Goal: Task Accomplishment & Management: Complete application form

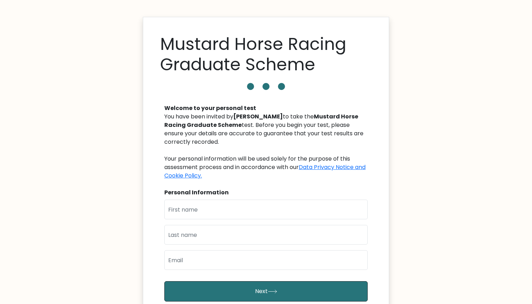
click at [228, 198] on div "Welcome to your personal test You have been invited by Lisa Fratini to take the…" at bounding box center [266, 221] width 212 height 251
type input "Yatatma"
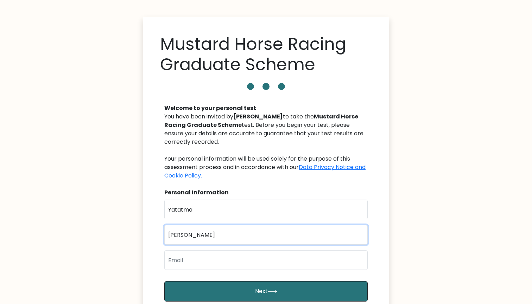
type input "Sharma"
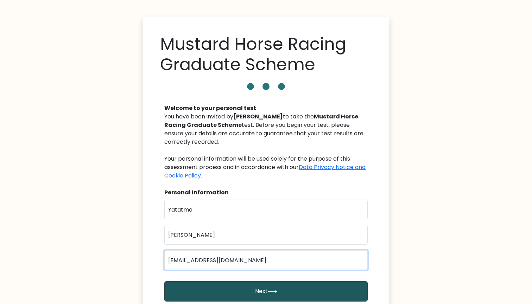
type input "yatatma.sharma@gmail.com"
click at [240, 288] on button "Next" at bounding box center [265, 292] width 203 height 20
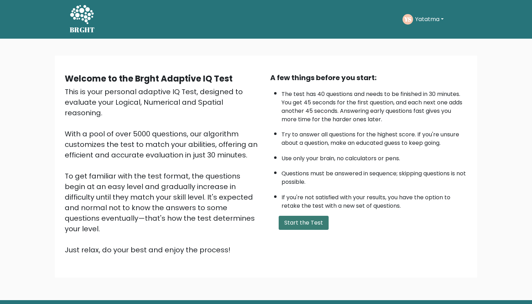
click at [310, 230] on button "Start the Test" at bounding box center [304, 223] width 50 height 14
click at [302, 230] on button "Start the Test" at bounding box center [304, 223] width 50 height 14
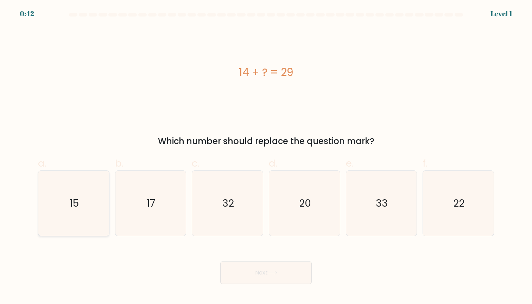
click at [101, 198] on icon "15" at bounding box center [73, 203] width 65 height 65
click at [266, 157] on input "a. 15" at bounding box center [266, 154] width 0 height 5
radio input "true"
click at [252, 274] on button "Next" at bounding box center [265, 273] width 91 height 23
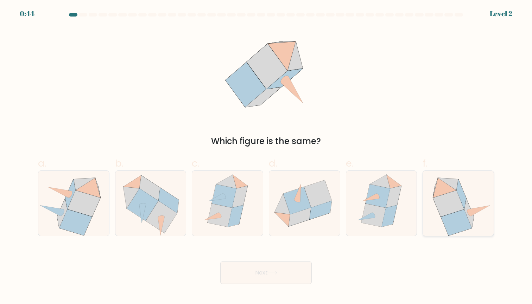
click at [439, 205] on icon at bounding box center [448, 204] width 31 height 26
click at [266, 157] on input "f." at bounding box center [266, 154] width 0 height 5
radio input "true"
click at [328, 220] on icon at bounding box center [304, 204] width 71 height 58
click at [266, 157] on input "d." at bounding box center [266, 154] width 0 height 5
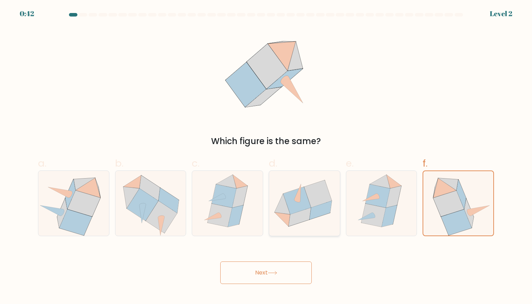
radio input "true"
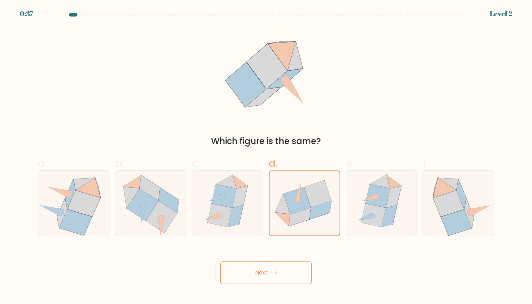
click at [286, 274] on button "Next" at bounding box center [265, 273] width 91 height 23
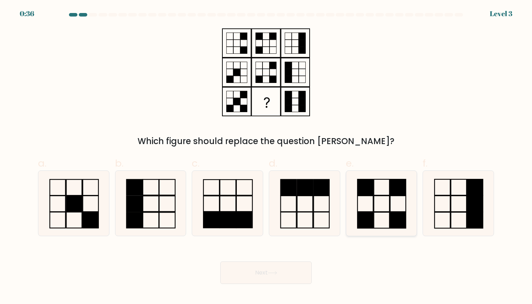
click at [377, 207] on icon at bounding box center [381, 203] width 65 height 65
click at [266, 157] on input "e." at bounding box center [266, 154] width 0 height 5
radio input "true"
click at [296, 276] on button "Next" at bounding box center [265, 273] width 91 height 23
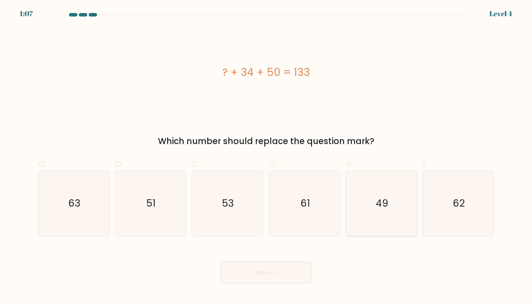
click at [362, 189] on icon "49" at bounding box center [381, 203] width 65 height 65
click at [266, 157] on input "e. 49" at bounding box center [266, 154] width 0 height 5
radio input "true"
click at [288, 274] on button "Next" at bounding box center [265, 273] width 91 height 23
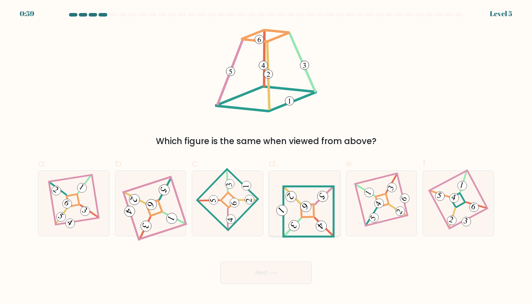
click at [311, 207] on icon at bounding box center [304, 203] width 61 height 52
click at [266, 157] on input "d." at bounding box center [266, 154] width 0 height 5
radio input "true"
click at [309, 273] on button "Next" at bounding box center [265, 273] width 91 height 23
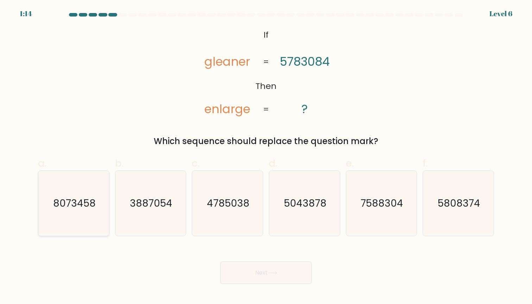
click at [75, 207] on text "8073458" at bounding box center [74, 204] width 43 height 14
click at [266, 157] on input "a. 8073458" at bounding box center [266, 154] width 0 height 5
radio input "true"
click at [237, 282] on button "Next" at bounding box center [265, 273] width 91 height 23
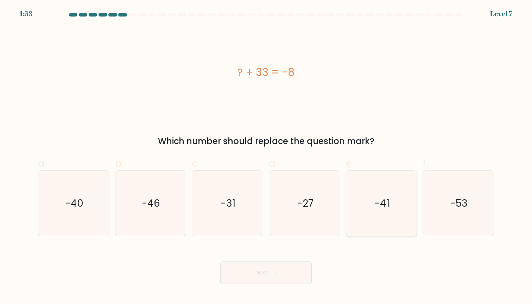
click at [362, 201] on icon "-41" at bounding box center [381, 203] width 65 height 65
click at [266, 157] on input "e. -41" at bounding box center [266, 154] width 0 height 5
radio input "true"
click at [292, 279] on button "Next" at bounding box center [265, 273] width 91 height 23
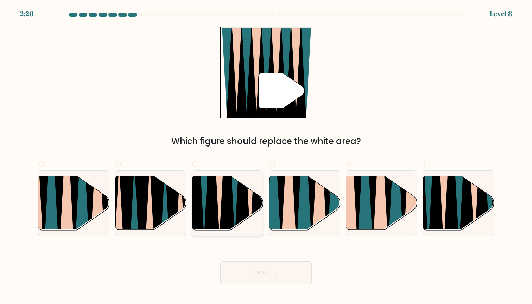
click at [212, 217] on icon at bounding box center [212, 176] width 16 height 141
click at [266, 157] on input "c." at bounding box center [266, 154] width 0 height 5
radio input "true"
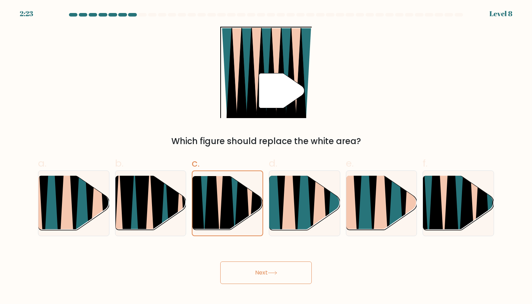
click at [232, 276] on button "Next" at bounding box center [265, 273] width 91 height 23
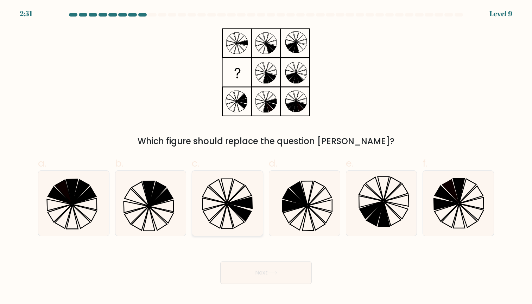
click at [233, 215] on icon at bounding box center [227, 203] width 65 height 65
click at [266, 157] on input "c." at bounding box center [266, 154] width 0 height 5
radio input "true"
click at [274, 277] on button "Next" at bounding box center [265, 273] width 91 height 23
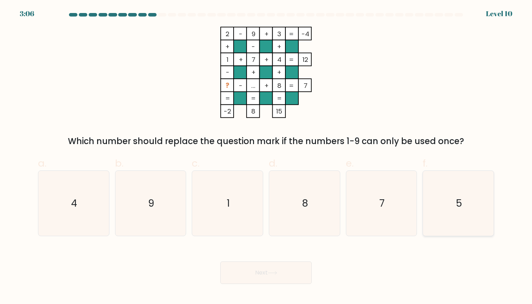
click at [437, 197] on icon "5" at bounding box center [458, 203] width 65 height 65
click at [266, 157] on input "f. 5" at bounding box center [266, 154] width 0 height 5
radio input "true"
click at [281, 279] on button "Next" at bounding box center [265, 273] width 91 height 23
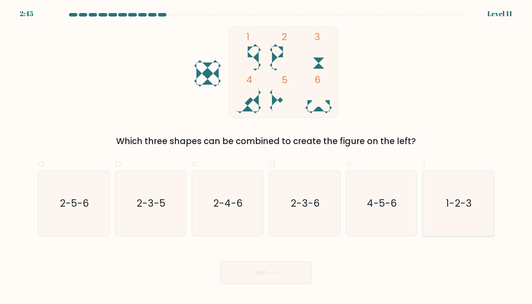
click at [486, 209] on icon "1-2-3" at bounding box center [458, 203] width 65 height 65
click at [266, 157] on input "f. 1-2-3" at bounding box center [266, 154] width 0 height 5
radio input "true"
click at [262, 279] on button "Next" at bounding box center [265, 273] width 91 height 23
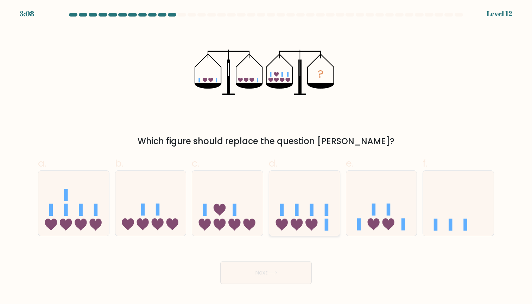
click at [323, 209] on icon at bounding box center [304, 203] width 71 height 58
click at [266, 157] on input "d." at bounding box center [266, 154] width 0 height 5
radio input "true"
click at [307, 262] on button "Next" at bounding box center [265, 273] width 91 height 23
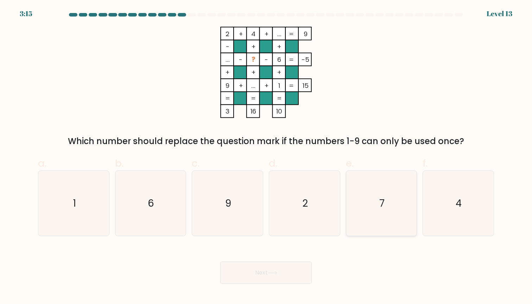
click at [353, 189] on icon "7" at bounding box center [381, 203] width 65 height 65
click at [266, 157] on input "e. 7" at bounding box center [266, 154] width 0 height 5
radio input "true"
click at [275, 276] on button "Next" at bounding box center [265, 273] width 91 height 23
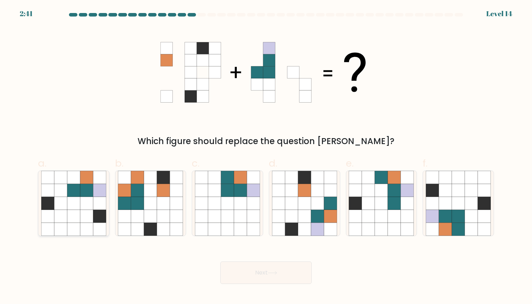
click at [74, 195] on icon at bounding box center [73, 190] width 13 height 13
click at [266, 157] on input "a." at bounding box center [266, 154] width 0 height 5
radio input "true"
click at [252, 278] on button "Next" at bounding box center [265, 273] width 91 height 23
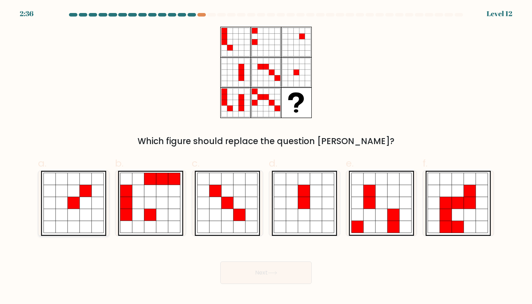
click at [68, 181] on icon at bounding box center [74, 179] width 12 height 12
click at [266, 157] on input "a." at bounding box center [266, 154] width 0 height 5
radio input "true"
click at [252, 276] on button "Next" at bounding box center [265, 273] width 91 height 23
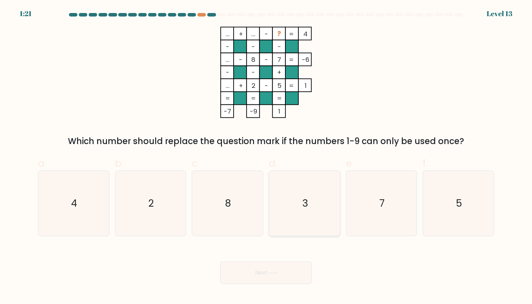
click at [330, 216] on icon "3" at bounding box center [304, 203] width 65 height 65
click at [266, 157] on input "d. 3" at bounding box center [266, 154] width 0 height 5
radio input "true"
click at [288, 268] on button "Next" at bounding box center [265, 273] width 91 height 23
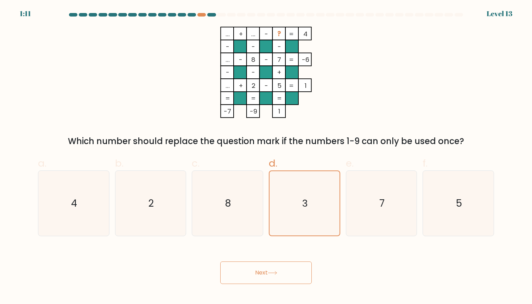
click at [257, 273] on button "Next" at bounding box center [265, 273] width 91 height 23
click at [356, 195] on icon "7" at bounding box center [381, 203] width 65 height 65
click at [266, 157] on input "e. 7" at bounding box center [266, 154] width 0 height 5
radio input "true"
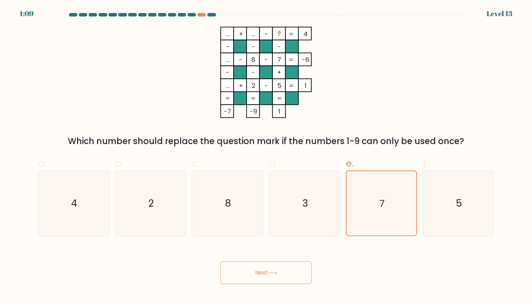
click at [288, 270] on button "Next" at bounding box center [265, 273] width 91 height 23
click at [383, 90] on div "... + ... - ? 4 - - - ... - 8 - 7 -6 - - + ... + 2 - 5 = 1 = = = = -7 -9 1 = Wh…" at bounding box center [266, 87] width 464 height 121
click at [283, 189] on icon "3" at bounding box center [304, 203] width 65 height 65
click at [266, 157] on input "d. 3" at bounding box center [266, 154] width 0 height 5
radio input "true"
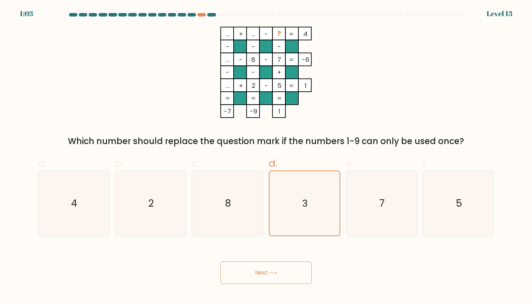
click at [243, 269] on button "Next" at bounding box center [265, 273] width 91 height 23
click at [223, 210] on icon "8" at bounding box center [227, 203] width 65 height 65
click at [266, 157] on input "c. 8" at bounding box center [266, 154] width 0 height 5
radio input "true"
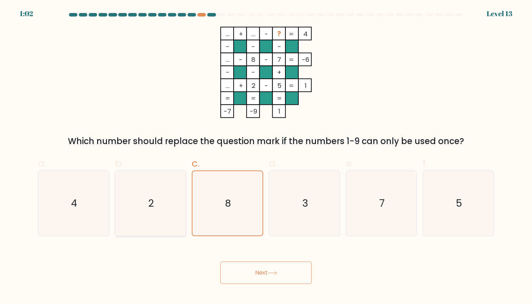
click at [151, 211] on icon "2" at bounding box center [150, 203] width 65 height 65
click at [266, 157] on input "b. 2" at bounding box center [266, 154] width 0 height 5
radio input "true"
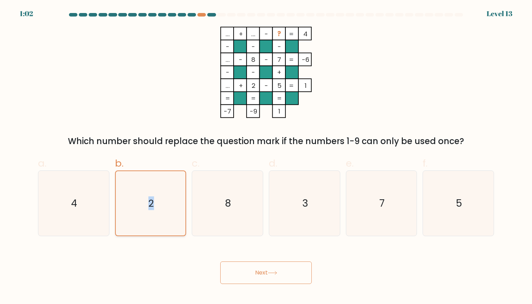
click at [151, 211] on icon "2" at bounding box center [150, 203] width 64 height 64
click at [266, 157] on input "b. 2" at bounding box center [266, 154] width 0 height 5
click at [150, 257] on div "Next" at bounding box center [266, 264] width 464 height 39
click at [251, 279] on button "Next" at bounding box center [265, 273] width 91 height 23
click at [83, 213] on icon "4" at bounding box center [73, 203] width 65 height 65
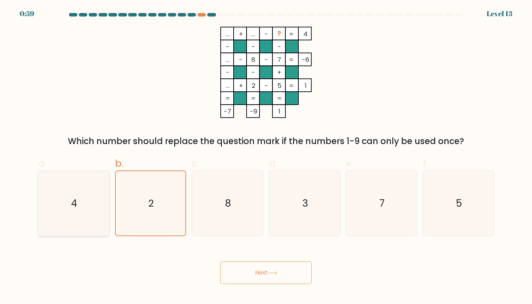
click at [266, 157] on input "a. 4" at bounding box center [266, 154] width 0 height 5
radio input "true"
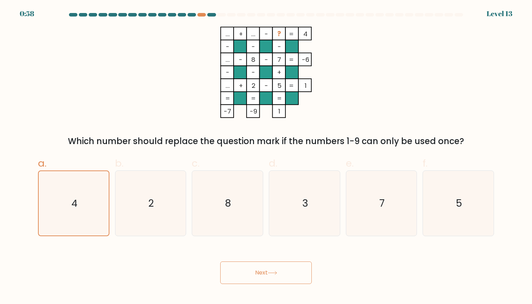
click at [270, 275] on icon at bounding box center [273, 273] width 10 height 4
click at [441, 221] on icon "5" at bounding box center [458, 203] width 65 height 65
click at [266, 157] on input "f. 5" at bounding box center [266, 154] width 0 height 5
radio input "true"
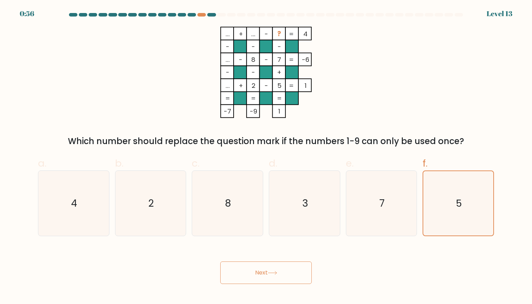
click at [293, 276] on button "Next" at bounding box center [265, 273] width 91 height 23
click at [292, 121] on div "... + ... - ? 4 - - - ... - 8 - 7 -6 - - + ... + 2 - 5 = 1 = = = = -7 -9 1 = Wh…" at bounding box center [266, 87] width 464 height 121
click at [258, 175] on icon "8" at bounding box center [227, 203] width 65 height 65
click at [266, 157] on input "c. 8" at bounding box center [266, 154] width 0 height 5
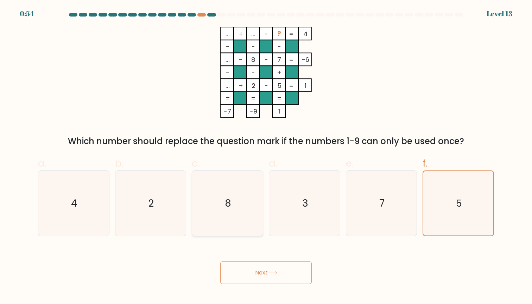
radio input "true"
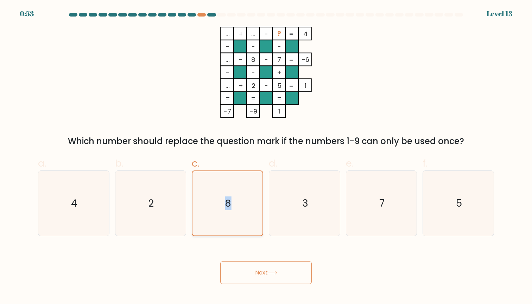
click at [258, 175] on icon "8" at bounding box center [227, 203] width 64 height 64
click at [266, 157] on input "c. 8" at bounding box center [266, 154] width 0 height 5
click at [258, 174] on icon "8" at bounding box center [227, 203] width 64 height 64
click at [266, 157] on input "c. 8" at bounding box center [266, 154] width 0 height 5
click at [258, 174] on icon "8" at bounding box center [227, 203] width 64 height 64
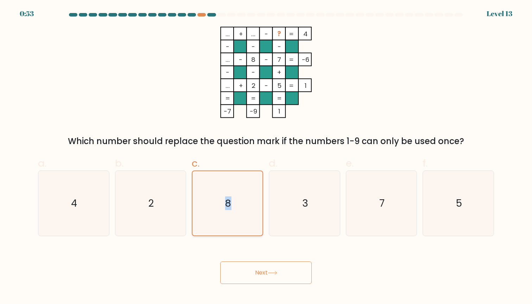
click at [266, 157] on input "c. 8" at bounding box center [266, 154] width 0 height 5
click at [289, 103] on rect at bounding box center [291, 98] width 13 height 13
click at [323, 194] on icon "3" at bounding box center [304, 203] width 65 height 65
click at [266, 157] on input "d. 3" at bounding box center [266, 154] width 0 height 5
radio input "true"
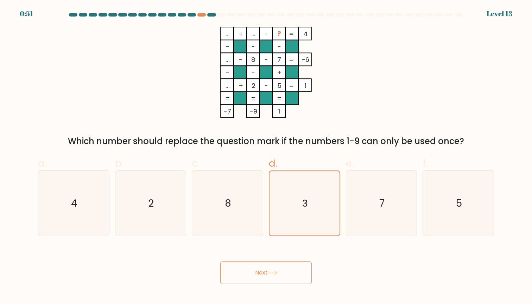
click at [284, 265] on button "Next" at bounding box center [265, 273] width 91 height 23
click at [283, 264] on button "Next" at bounding box center [265, 273] width 91 height 23
click at [284, 264] on button "Next" at bounding box center [265, 273] width 91 height 23
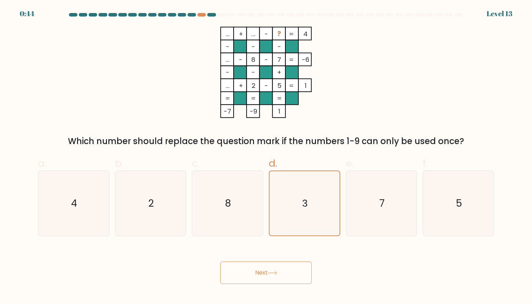
click at [251, 277] on button "Next" at bounding box center [265, 273] width 91 height 23
click at [195, 232] on icon "8" at bounding box center [227, 203] width 65 height 65
click at [266, 157] on input "c. 8" at bounding box center [266, 154] width 0 height 5
radio input "true"
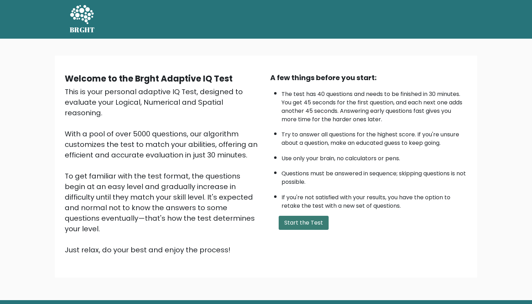
click at [313, 230] on button "Start the Test" at bounding box center [304, 223] width 50 height 14
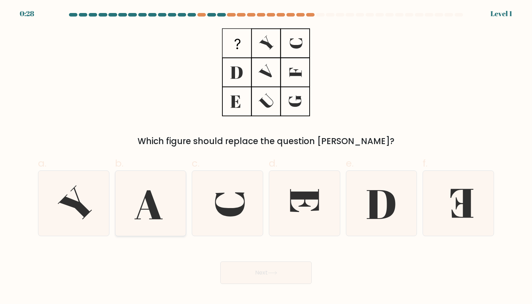
click at [180, 201] on icon at bounding box center [150, 203] width 65 height 65
click at [266, 157] on input "b." at bounding box center [266, 154] width 0 height 5
radio input "true"
click at [252, 261] on div "Next" at bounding box center [266, 264] width 464 height 39
click at [253, 276] on button "Next" at bounding box center [265, 273] width 91 height 23
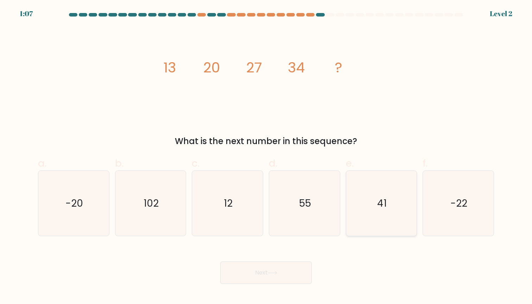
click at [375, 199] on icon "41" at bounding box center [381, 203] width 65 height 65
click at [266, 157] on input "e. 41" at bounding box center [266, 154] width 0 height 5
radio input "true"
click at [299, 274] on button "Next" at bounding box center [265, 273] width 91 height 23
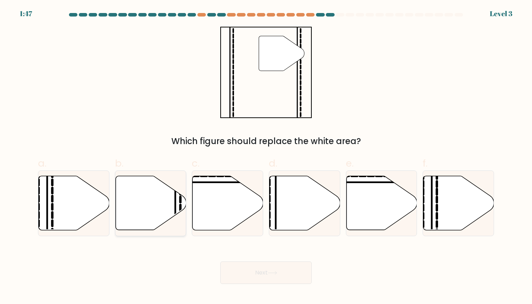
click at [164, 214] on icon at bounding box center [150, 203] width 71 height 54
click at [266, 157] on input "b." at bounding box center [266, 154] width 0 height 5
radio input "true"
click at [248, 280] on button "Next" at bounding box center [265, 273] width 91 height 23
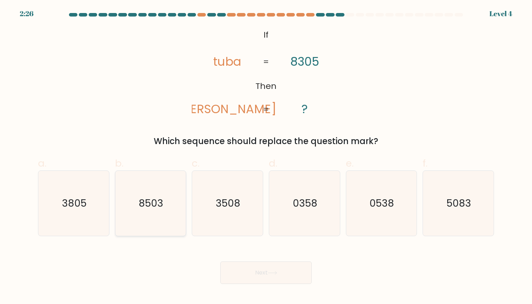
click at [160, 204] on text "8503" at bounding box center [151, 204] width 25 height 14
click at [266, 157] on input "b. 8503" at bounding box center [266, 154] width 0 height 5
radio input "true"
click at [263, 268] on button "Next" at bounding box center [265, 273] width 91 height 23
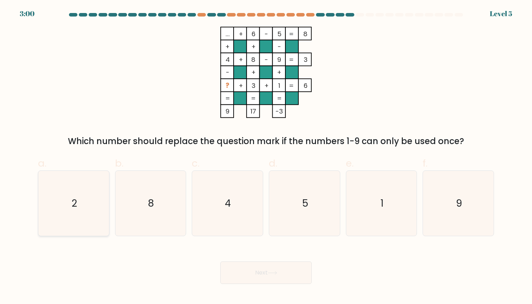
click at [95, 228] on icon "2" at bounding box center [73, 203] width 65 height 65
click at [266, 157] on input "a. 2" at bounding box center [266, 154] width 0 height 5
radio input "true"
click at [258, 268] on button "Next" at bounding box center [265, 273] width 91 height 23
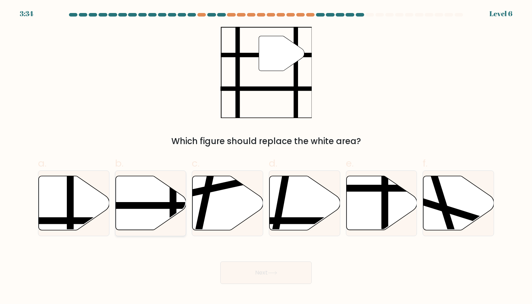
click at [133, 183] on icon at bounding box center [150, 203] width 71 height 54
click at [266, 157] on input "b." at bounding box center [266, 154] width 0 height 5
radio input "true"
click at [235, 268] on button "Next" at bounding box center [265, 273] width 91 height 23
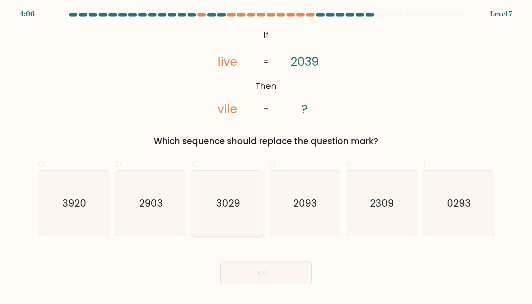
drag, startPoint x: 237, startPoint y: 209, endPoint x: 238, endPoint y: 221, distance: 11.7
click at [237, 209] on text "3029" at bounding box center [228, 204] width 24 height 14
click at [266, 157] on input "c. 3029" at bounding box center [266, 154] width 0 height 5
radio input "true"
click at [253, 265] on button "Next" at bounding box center [265, 273] width 91 height 23
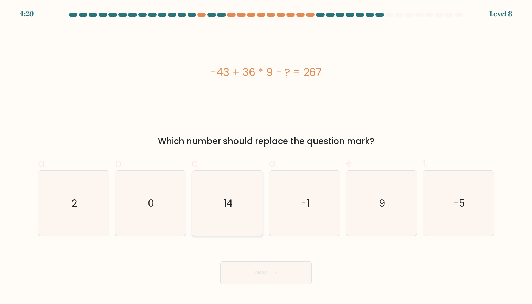
click at [214, 226] on icon "14" at bounding box center [227, 203] width 65 height 65
click at [266, 157] on input "c. 14" at bounding box center [266, 154] width 0 height 5
radio input "true"
click at [230, 269] on button "Next" at bounding box center [265, 273] width 91 height 23
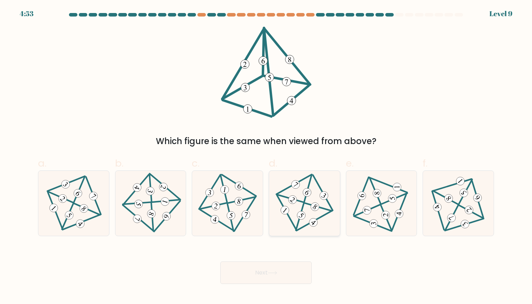
click at [319, 189] on icon at bounding box center [304, 203] width 53 height 52
click at [266, 157] on input "d." at bounding box center [266, 154] width 0 height 5
radio input "true"
click at [285, 277] on button "Next" at bounding box center [265, 273] width 91 height 23
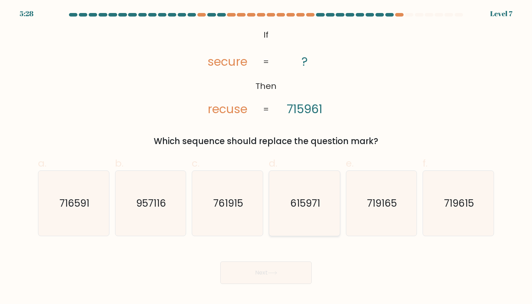
click at [285, 197] on icon "615971" at bounding box center [304, 203] width 65 height 65
click at [266, 157] on input "d. 615971" at bounding box center [266, 154] width 0 height 5
radio input "true"
click at [280, 269] on button "Next" at bounding box center [265, 273] width 91 height 23
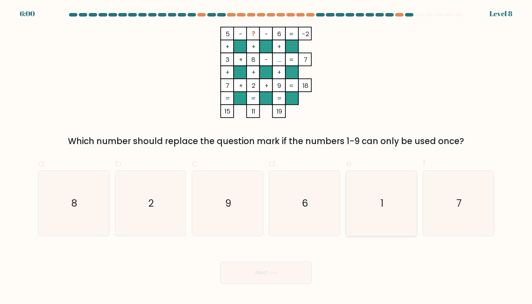
click at [349, 204] on icon "1" at bounding box center [381, 203] width 65 height 65
click at [266, 157] on input "e. 1" at bounding box center [266, 154] width 0 height 5
radio input "true"
click at [290, 266] on button "Next" at bounding box center [265, 273] width 91 height 23
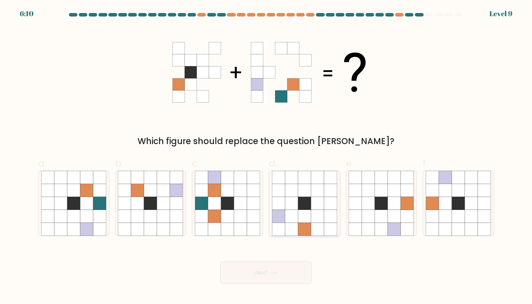
click at [304, 219] on icon at bounding box center [304, 216] width 13 height 13
click at [266, 157] on input "d." at bounding box center [266, 154] width 0 height 5
radio input "true"
click at [210, 210] on icon at bounding box center [214, 203] width 13 height 13
click at [266, 157] on input "c." at bounding box center [266, 154] width 0 height 5
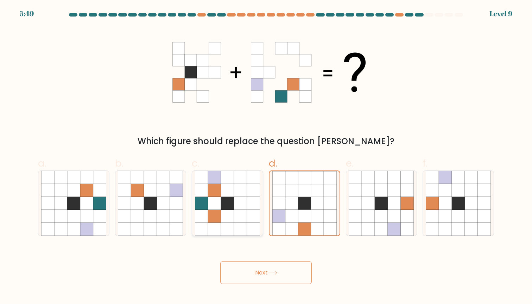
radio input "true"
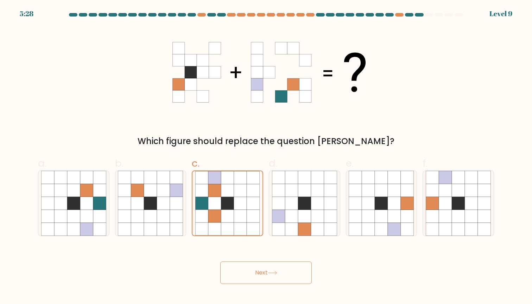
click at [253, 273] on button "Next" at bounding box center [265, 273] width 91 height 23
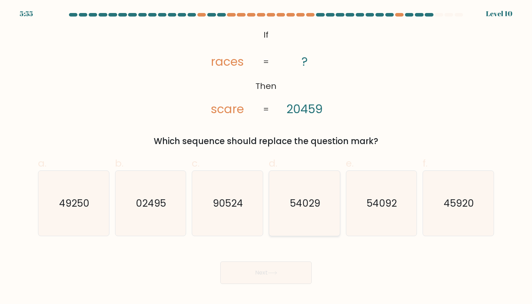
click at [312, 190] on icon "54029" at bounding box center [304, 203] width 65 height 65
click at [266, 157] on input "d. 54029" at bounding box center [266, 154] width 0 height 5
radio input "true"
click at [371, 194] on icon "54092" at bounding box center [381, 203] width 65 height 65
click at [266, 157] on input "e. 54092" at bounding box center [266, 154] width 0 height 5
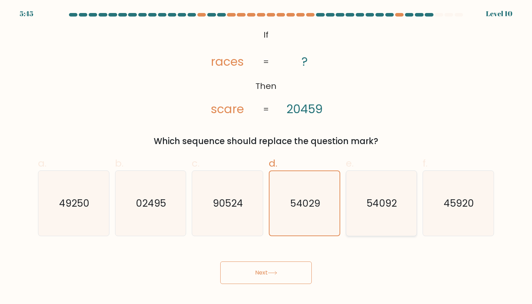
radio input "true"
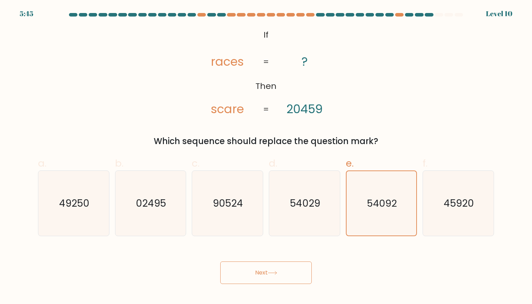
click at [306, 272] on button "Next" at bounding box center [265, 273] width 91 height 23
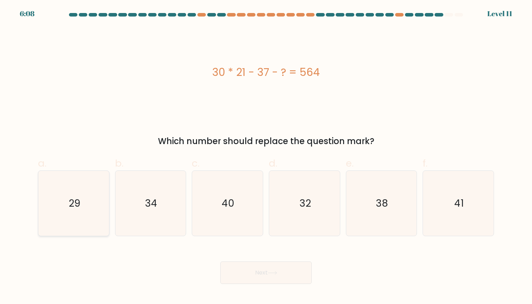
click at [53, 203] on icon "29" at bounding box center [73, 203] width 65 height 65
click at [266, 157] on input "a. 29" at bounding box center [266, 154] width 0 height 5
radio input "true"
click at [236, 277] on button "Next" at bounding box center [265, 273] width 91 height 23
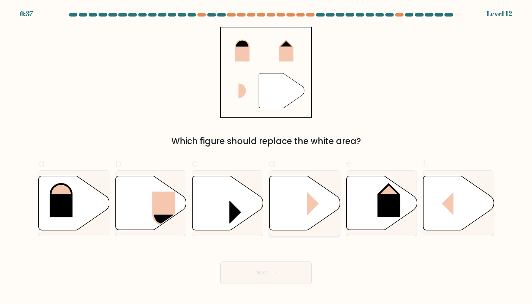
click at [285, 217] on icon at bounding box center [305, 203] width 71 height 54
click at [266, 157] on input "d." at bounding box center [266, 154] width 0 height 5
radio input "true"
click at [280, 272] on button "Next" at bounding box center [265, 273] width 91 height 23
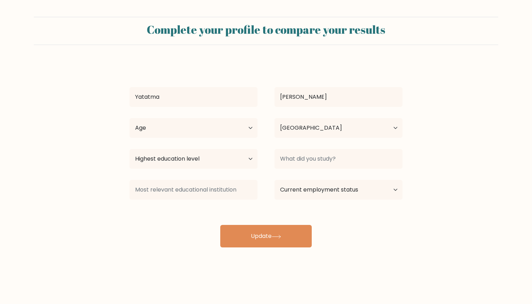
select select "GB"
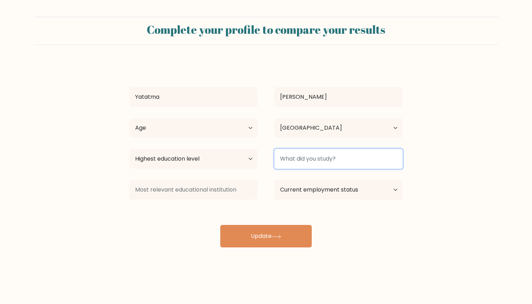
click at [330, 155] on input at bounding box center [338, 159] width 128 height 20
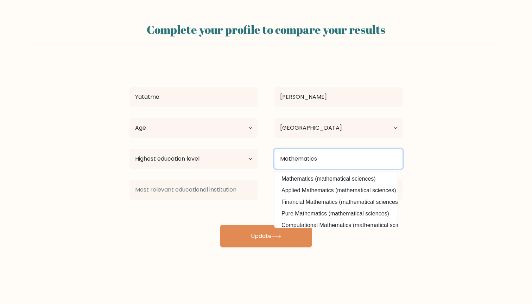
type input "Mathematics"
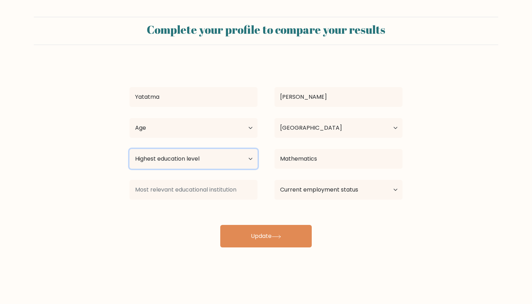
select select "masters_degree"
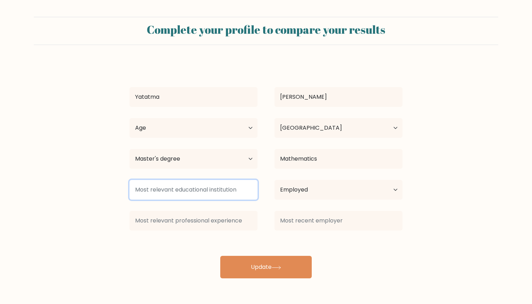
click at [249, 196] on input at bounding box center [193, 190] width 128 height 20
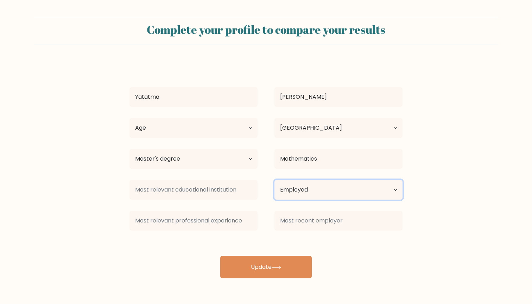
select select "other"
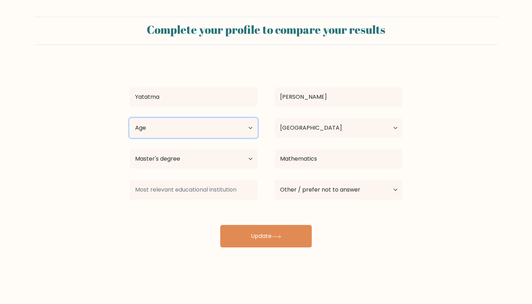
select select "25_34"
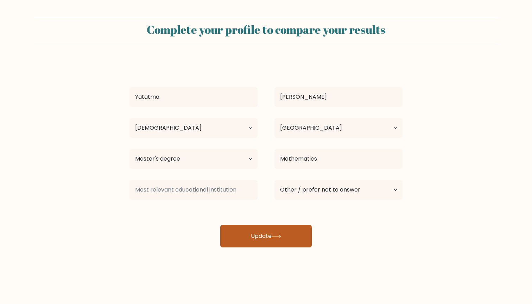
click at [251, 244] on button "Update" at bounding box center [265, 236] width 91 height 23
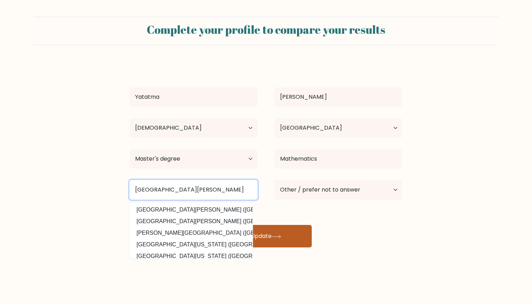
type input "University of St Andrews"
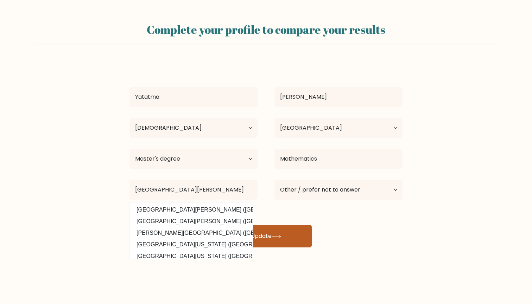
click at [230, 239] on button "Update" at bounding box center [265, 236] width 91 height 23
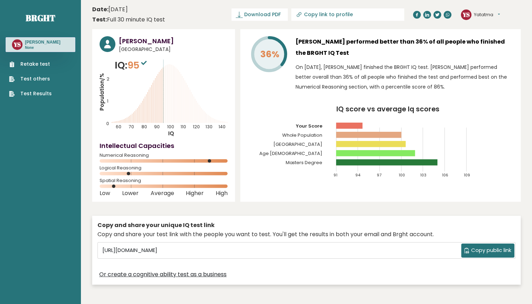
click at [41, 94] on link "Test Results" at bounding box center [30, 93] width 43 height 7
click at [38, 65] on link "Retake test" at bounding box center [30, 64] width 43 height 7
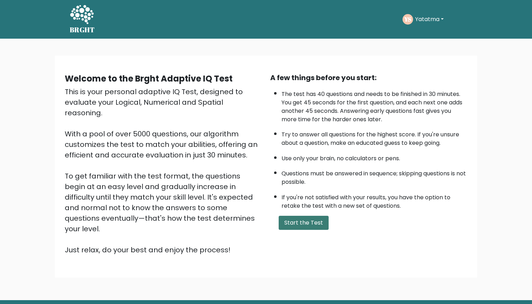
click at [288, 230] on button "Start the Test" at bounding box center [304, 223] width 50 height 14
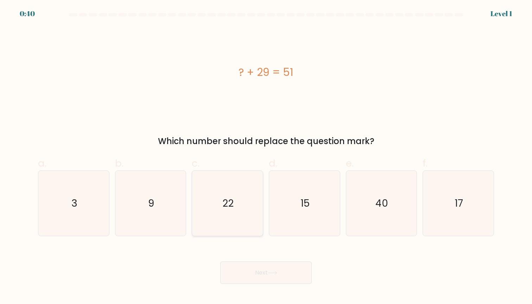
click at [239, 213] on icon "22" at bounding box center [227, 203] width 65 height 65
click at [266, 157] on input "c. 22" at bounding box center [266, 154] width 0 height 5
radio input "true"
click at [257, 264] on button "Next" at bounding box center [265, 273] width 91 height 23
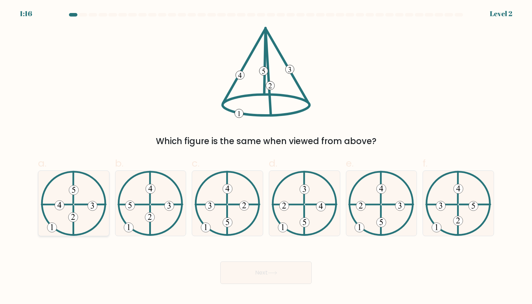
click at [64, 223] on icon at bounding box center [74, 203] width 66 height 65
click at [266, 157] on input "a." at bounding box center [266, 154] width 0 height 5
radio input "true"
click at [230, 272] on button "Next" at bounding box center [265, 273] width 91 height 23
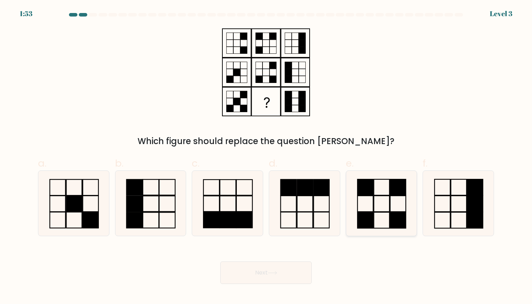
click at [400, 217] on rect at bounding box center [398, 221] width 16 height 16
click at [266, 157] on input "e." at bounding box center [266, 154] width 0 height 5
radio input "true"
click at [291, 279] on button "Next" at bounding box center [265, 273] width 91 height 23
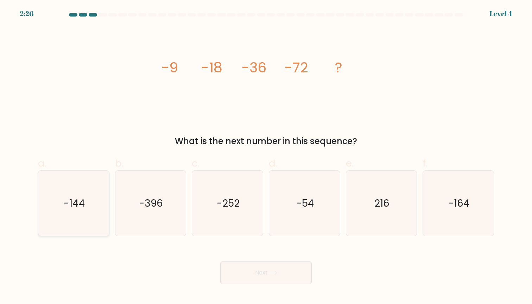
click at [88, 217] on icon "-144" at bounding box center [73, 203] width 65 height 65
click at [266, 157] on input "a. -144" at bounding box center [266, 154] width 0 height 5
radio input "true"
click at [271, 265] on button "Next" at bounding box center [265, 273] width 91 height 23
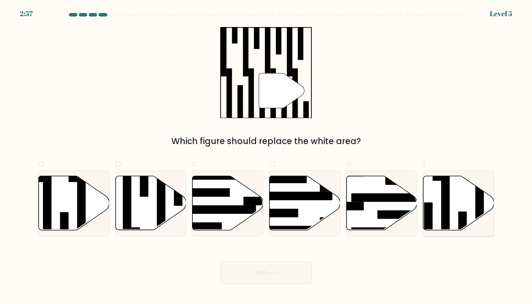
click at [429, 210] on rect at bounding box center [428, 224] width 8 height 43
click at [266, 157] on input "f." at bounding box center [266, 154] width 0 height 5
radio input "true"
click at [277, 266] on button "Next" at bounding box center [265, 273] width 91 height 23
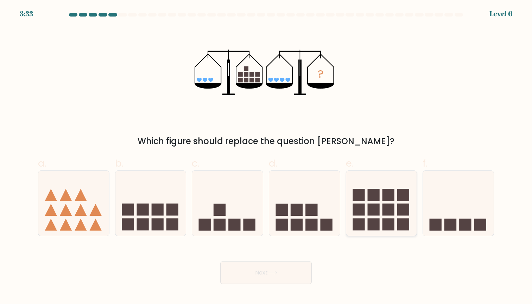
click at [381, 211] on icon at bounding box center [381, 203] width 71 height 58
click at [266, 157] on input "e." at bounding box center [266, 154] width 0 height 5
radio input "true"
click at [285, 269] on button "Next" at bounding box center [265, 273] width 91 height 23
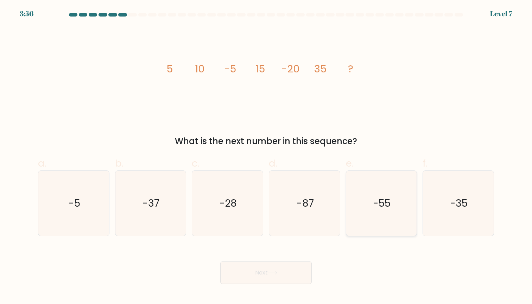
click at [391, 212] on icon "-55" at bounding box center [381, 203] width 65 height 65
click at [266, 157] on input "e. -55" at bounding box center [266, 154] width 0 height 5
radio input "true"
click at [252, 268] on button "Next" at bounding box center [265, 273] width 91 height 23
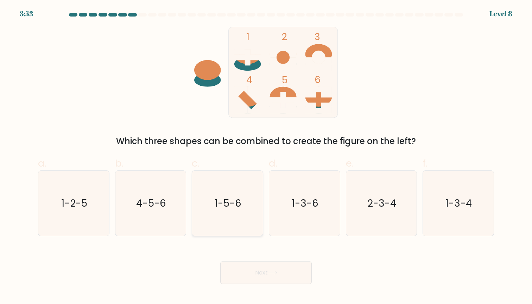
click at [234, 203] on text "1-5-6" at bounding box center [228, 204] width 27 height 14
click at [266, 157] on input "c. 1-5-6" at bounding box center [266, 154] width 0 height 5
radio input "true"
click at [246, 265] on button "Next" at bounding box center [265, 273] width 91 height 23
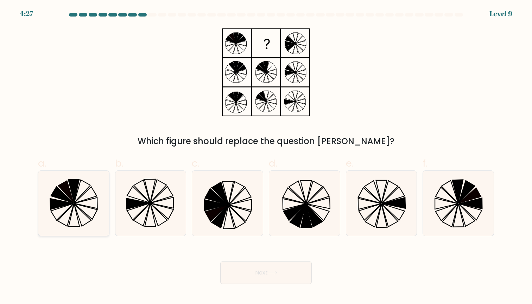
click at [102, 195] on icon at bounding box center [73, 203] width 65 height 65
click at [266, 157] on input "a." at bounding box center [266, 154] width 0 height 5
radio input "true"
click at [255, 277] on button "Next" at bounding box center [265, 273] width 91 height 23
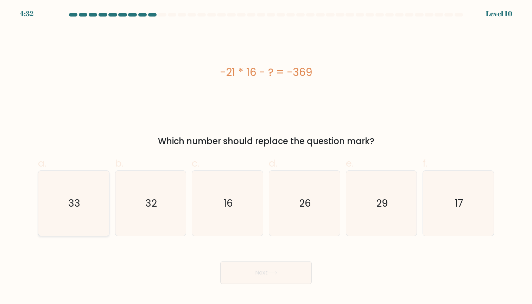
click at [102, 174] on icon "33" at bounding box center [73, 203] width 65 height 65
click at [266, 157] on input "a. 33" at bounding box center [266, 154] width 0 height 5
radio input "true"
click at [305, 277] on button "Next" at bounding box center [265, 273] width 91 height 23
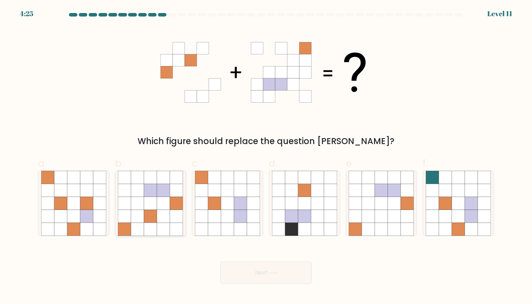
click at [151, 215] on icon at bounding box center [150, 216] width 13 height 13
click at [266, 157] on input "b." at bounding box center [266, 154] width 0 height 5
radio input "true"
click at [255, 282] on button "Next" at bounding box center [265, 273] width 91 height 23
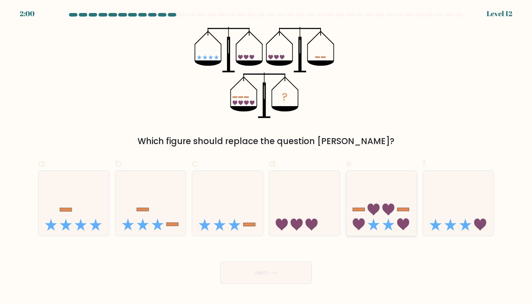
click at [369, 192] on icon at bounding box center [381, 203] width 71 height 58
click at [266, 157] on input "e." at bounding box center [266, 154] width 0 height 5
radio input "true"
click at [293, 270] on button "Next" at bounding box center [265, 273] width 91 height 23
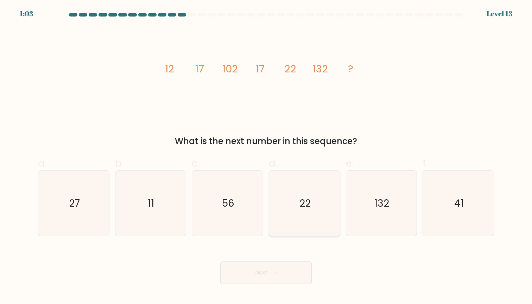
click at [311, 211] on icon "22" at bounding box center [304, 203] width 65 height 65
click at [266, 157] on input "d. 22" at bounding box center [266, 154] width 0 height 5
radio input "true"
click at [294, 272] on button "Next" at bounding box center [265, 273] width 91 height 23
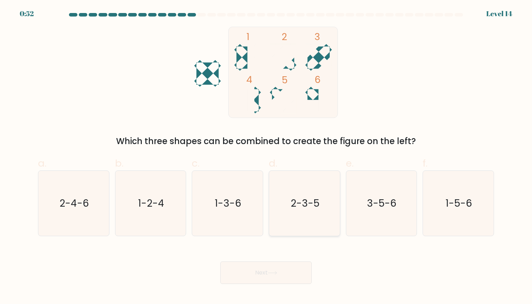
click at [304, 203] on text "2-3-5" at bounding box center [305, 204] width 29 height 14
click at [266, 157] on input "d. 2-3-5" at bounding box center [266, 154] width 0 height 5
radio input "true"
click at [288, 266] on button "Next" at bounding box center [265, 273] width 91 height 23
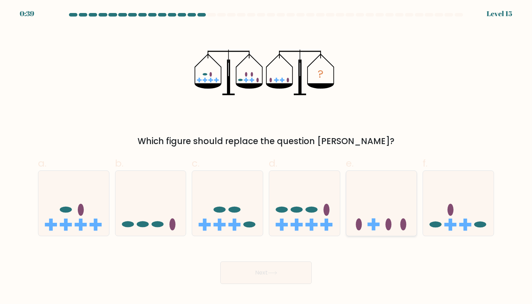
click at [386, 191] on icon at bounding box center [381, 203] width 71 height 58
click at [266, 157] on input "e." at bounding box center [266, 154] width 0 height 5
radio input "true"
click at [301, 270] on button "Next" at bounding box center [265, 273] width 91 height 23
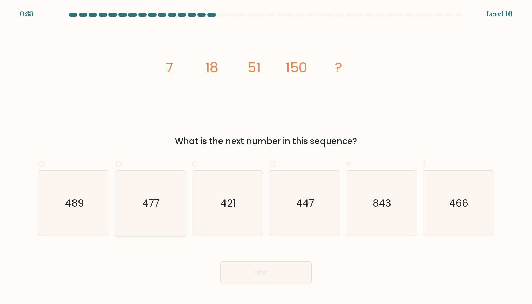
click at [145, 196] on icon "477" at bounding box center [150, 203] width 65 height 65
click at [266, 157] on input "b. 477" at bounding box center [266, 154] width 0 height 5
radio input "true"
click at [285, 203] on icon "447" at bounding box center [304, 203] width 65 height 65
click at [266, 157] on input "d. 447" at bounding box center [266, 154] width 0 height 5
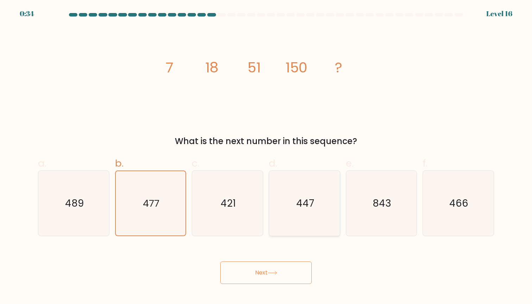
radio input "true"
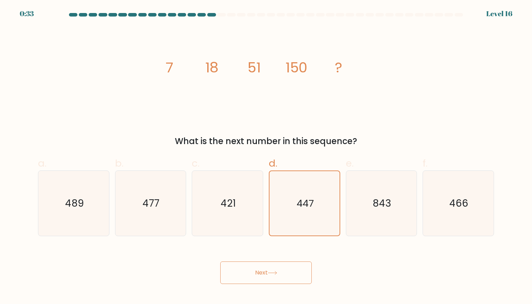
click at [246, 268] on button "Next" at bounding box center [265, 273] width 91 height 23
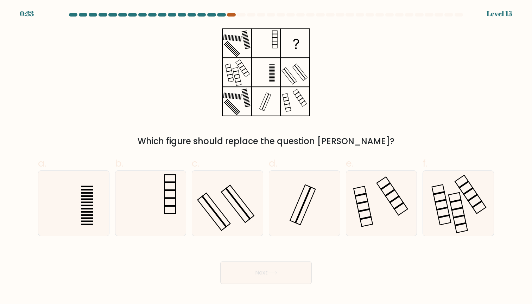
click at [233, 15] on div at bounding box center [231, 15] width 8 height 4
click at [361, 201] on icon at bounding box center [381, 203] width 65 height 65
click at [266, 157] on input "e." at bounding box center [266, 154] width 0 height 5
radio input "true"
click at [291, 274] on button "Next" at bounding box center [265, 273] width 91 height 23
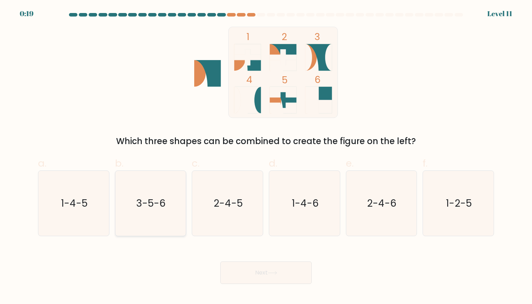
click at [130, 209] on icon "3-5-6" at bounding box center [150, 203] width 65 height 65
click at [266, 157] on input "b. 3-5-6" at bounding box center [266, 154] width 0 height 5
radio input "true"
click at [248, 269] on button "Next" at bounding box center [265, 273] width 91 height 23
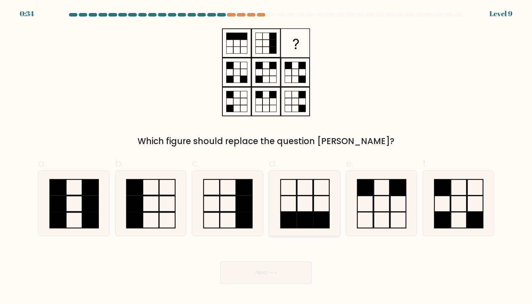
click at [301, 195] on rect at bounding box center [305, 187] width 16 height 16
click at [266, 157] on input "d." at bounding box center [266, 154] width 0 height 5
radio input "true"
click at [286, 265] on button "Next" at bounding box center [265, 273] width 91 height 23
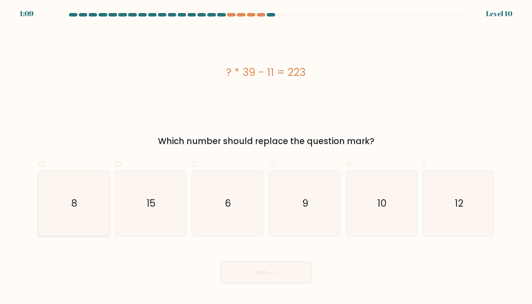
click at [94, 198] on icon "8" at bounding box center [73, 203] width 65 height 65
click at [266, 157] on input "a. 8" at bounding box center [266, 154] width 0 height 5
radio input "true"
click at [226, 277] on button "Next" at bounding box center [265, 273] width 91 height 23
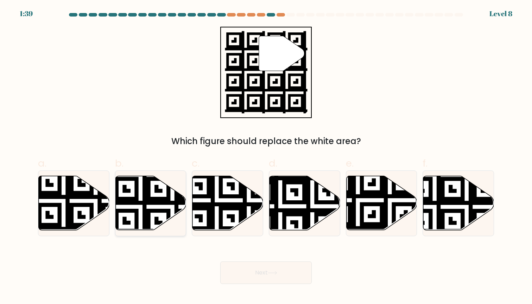
click at [145, 225] on icon at bounding box center [172, 175] width 128 height 128
click at [266, 157] on input "b." at bounding box center [266, 154] width 0 height 5
radio input "true"
click at [229, 264] on button "Next" at bounding box center [265, 273] width 91 height 23
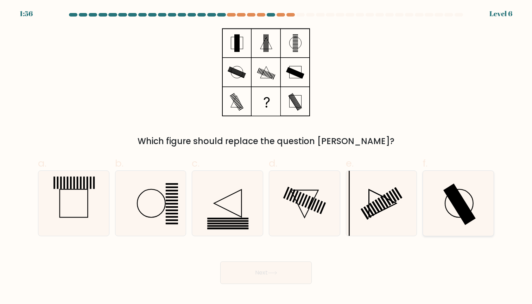
click at [448, 230] on icon at bounding box center [458, 203] width 65 height 65
click at [266, 157] on input "f." at bounding box center [266, 154] width 0 height 5
radio input "true"
click at [300, 274] on button "Next" at bounding box center [265, 273] width 91 height 23
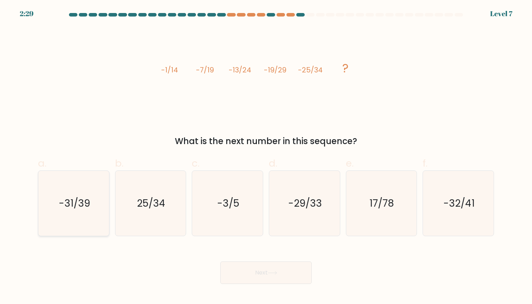
click at [79, 220] on icon "-31/39" at bounding box center [73, 203] width 65 height 65
click at [266, 157] on input "a. -31/39" at bounding box center [266, 154] width 0 height 5
radio input "true"
click at [256, 275] on button "Next" at bounding box center [265, 273] width 91 height 23
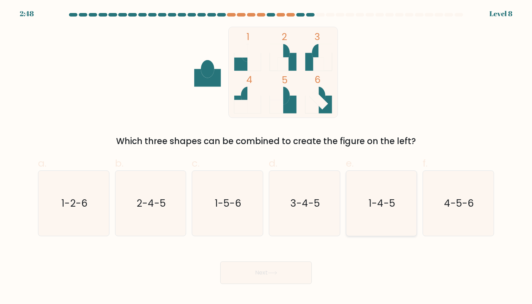
click at [400, 209] on icon "1-4-5" at bounding box center [381, 203] width 65 height 65
click at [266, 157] on input "e. 1-4-5" at bounding box center [266, 154] width 0 height 5
radio input "true"
click at [271, 266] on button "Next" at bounding box center [265, 273] width 91 height 23
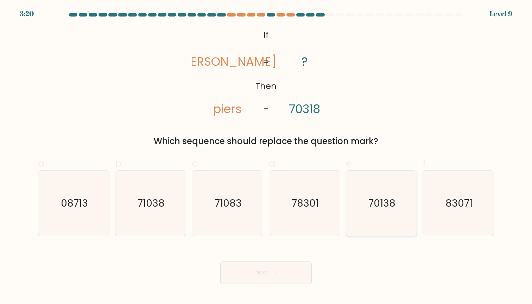
click at [387, 202] on text "70138" at bounding box center [381, 204] width 27 height 14
click at [266, 157] on input "e. 70138" at bounding box center [266, 154] width 0 height 5
radio input "true"
click at [267, 276] on button "Next" at bounding box center [265, 273] width 91 height 23
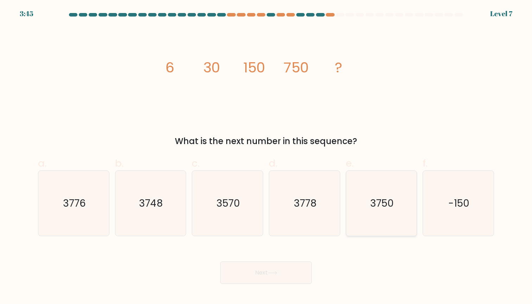
click at [392, 182] on icon "3750" at bounding box center [381, 203] width 65 height 65
click at [266, 157] on input "e. 3750" at bounding box center [266, 154] width 0 height 5
radio input "true"
click at [289, 265] on button "Next" at bounding box center [265, 273] width 91 height 23
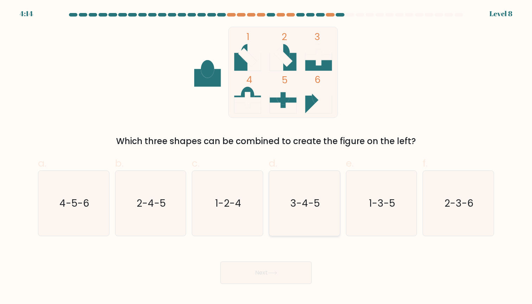
click at [298, 209] on text "3-4-5" at bounding box center [305, 204] width 30 height 14
click at [266, 157] on input "d. 3-4-5" at bounding box center [266, 154] width 0 height 5
radio input "true"
click at [271, 272] on icon at bounding box center [273, 273] width 10 height 4
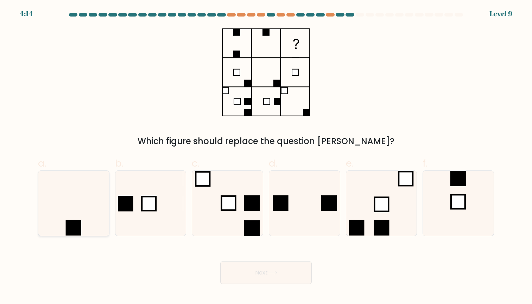
click at [74, 229] on rect at bounding box center [73, 228] width 16 height 16
click at [266, 157] on input "a." at bounding box center [266, 154] width 0 height 5
radio input "true"
click at [242, 273] on button "Next" at bounding box center [265, 273] width 91 height 23
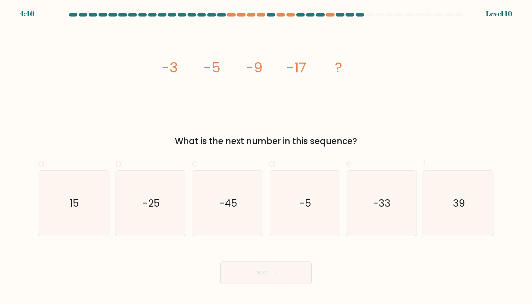
click at [345, 206] on div "e. -33" at bounding box center [381, 196] width 77 height 81
click at [351, 210] on icon "-33" at bounding box center [381, 203] width 65 height 65
click at [266, 157] on input "e. -33" at bounding box center [266, 154] width 0 height 5
radio input "true"
click at [280, 265] on button "Next" at bounding box center [265, 273] width 91 height 23
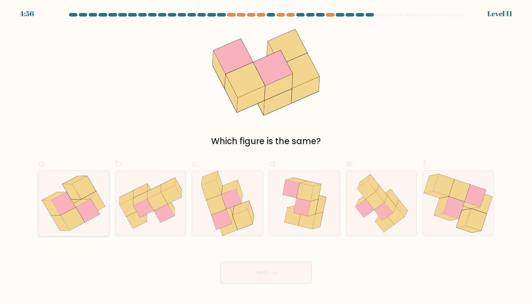
click at [98, 228] on icon at bounding box center [73, 203] width 66 height 65
click at [266, 157] on input "a." at bounding box center [266, 154] width 0 height 5
radio input "true"
click at [263, 269] on button "Next" at bounding box center [265, 273] width 91 height 23
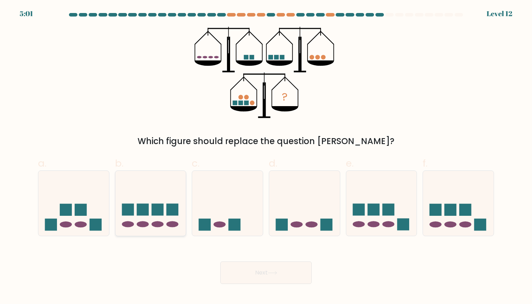
click at [149, 200] on icon at bounding box center [150, 203] width 71 height 58
click at [266, 157] on input "b." at bounding box center [266, 154] width 0 height 5
radio input "true"
click at [252, 273] on button "Next" at bounding box center [265, 273] width 91 height 23
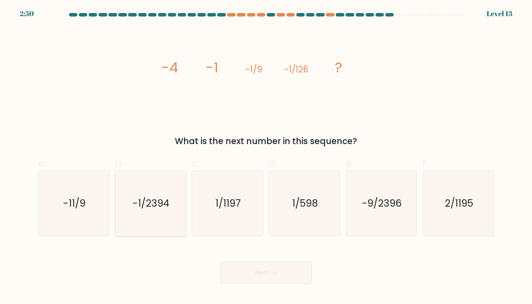
click at [163, 222] on icon "-1/2394" at bounding box center [150, 203] width 65 height 65
click at [266, 157] on input "b. -1/2394" at bounding box center [266, 154] width 0 height 5
radio input "true"
drag, startPoint x: 232, startPoint y: 268, endPoint x: 211, endPoint y: 249, distance: 28.7
click at [232, 268] on button "Next" at bounding box center [265, 273] width 91 height 23
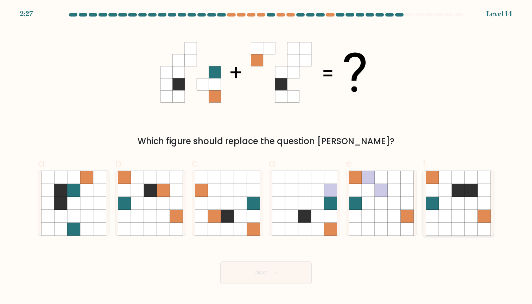
click at [471, 201] on icon at bounding box center [471, 203] width 13 height 13
click at [266, 157] on input "f." at bounding box center [266, 154] width 0 height 5
radio input "true"
click at [296, 266] on button "Next" at bounding box center [265, 273] width 91 height 23
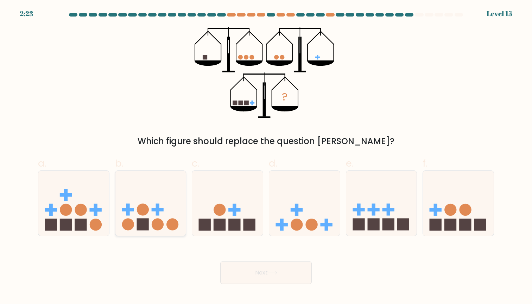
click at [177, 220] on icon at bounding box center [150, 203] width 71 height 58
click at [266, 157] on input "b." at bounding box center [266, 154] width 0 height 5
radio input "true"
click at [250, 273] on button "Next" at bounding box center [265, 273] width 91 height 23
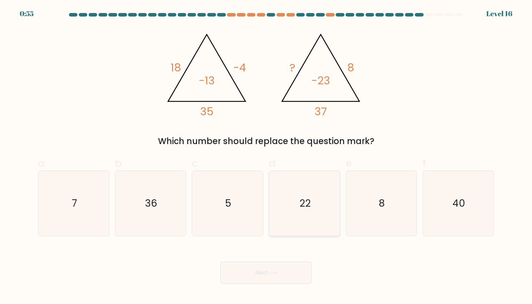
click at [296, 184] on icon "22" at bounding box center [304, 203] width 65 height 65
click at [266, 157] on input "d. 22" at bounding box center [266, 154] width 0 height 5
radio input "true"
click at [287, 270] on button "Next" at bounding box center [265, 273] width 91 height 23
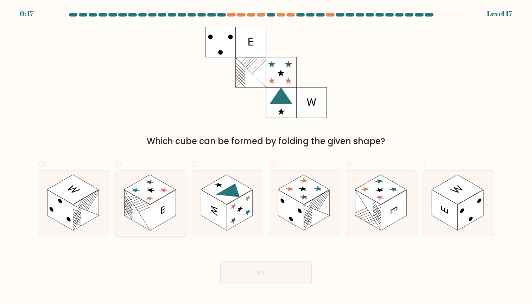
click at [139, 203] on rect at bounding box center [137, 210] width 26 height 41
click at [266, 157] on input "b." at bounding box center [266, 154] width 0 height 5
radio input "true"
click at [381, 196] on icon at bounding box center [380, 197] width 12 height 7
click at [266, 157] on input "e." at bounding box center [266, 154] width 0 height 5
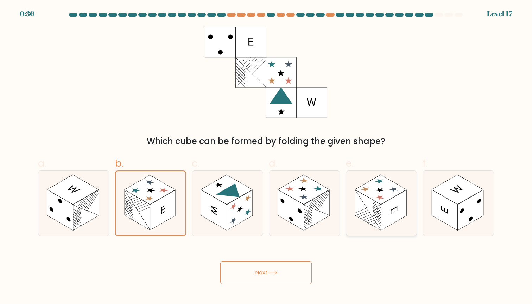
radio input "true"
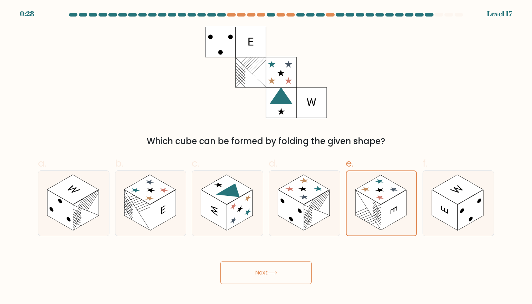
click at [259, 272] on button "Next" at bounding box center [265, 273] width 91 height 23
click at [282, 208] on rect at bounding box center [291, 210] width 26 height 41
click at [266, 157] on input "d." at bounding box center [266, 154] width 0 height 5
radio input "true"
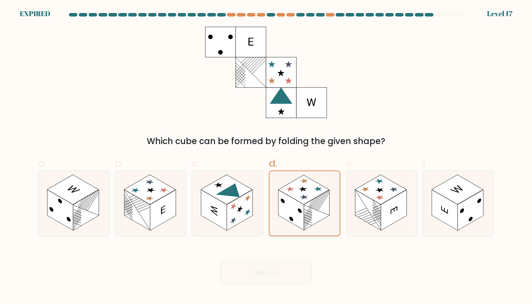
click at [282, 208] on rect at bounding box center [291, 210] width 26 height 40
click at [266, 157] on input "d." at bounding box center [266, 154] width 0 height 5
click at [282, 208] on rect at bounding box center [291, 210] width 26 height 40
click at [266, 157] on input "d." at bounding box center [266, 154] width 0 height 5
click at [282, 208] on rect at bounding box center [291, 210] width 26 height 40
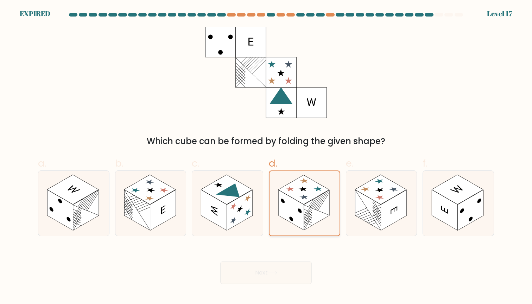
click at [266, 157] on input "d." at bounding box center [266, 154] width 0 height 5
click at [305, 280] on div "Next" at bounding box center [266, 264] width 464 height 39
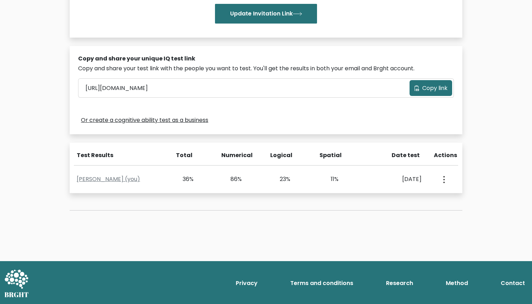
scroll to position [176, 0]
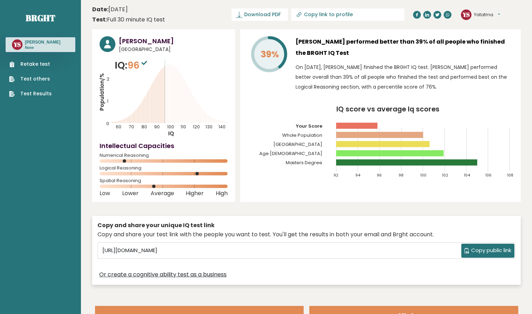
click at [45, 96] on link "Test Results" at bounding box center [30, 93] width 43 height 7
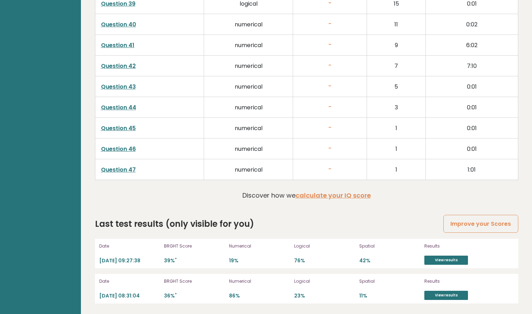
scroll to position [1921, 0]
